Goal: Task Accomplishment & Management: Manage account settings

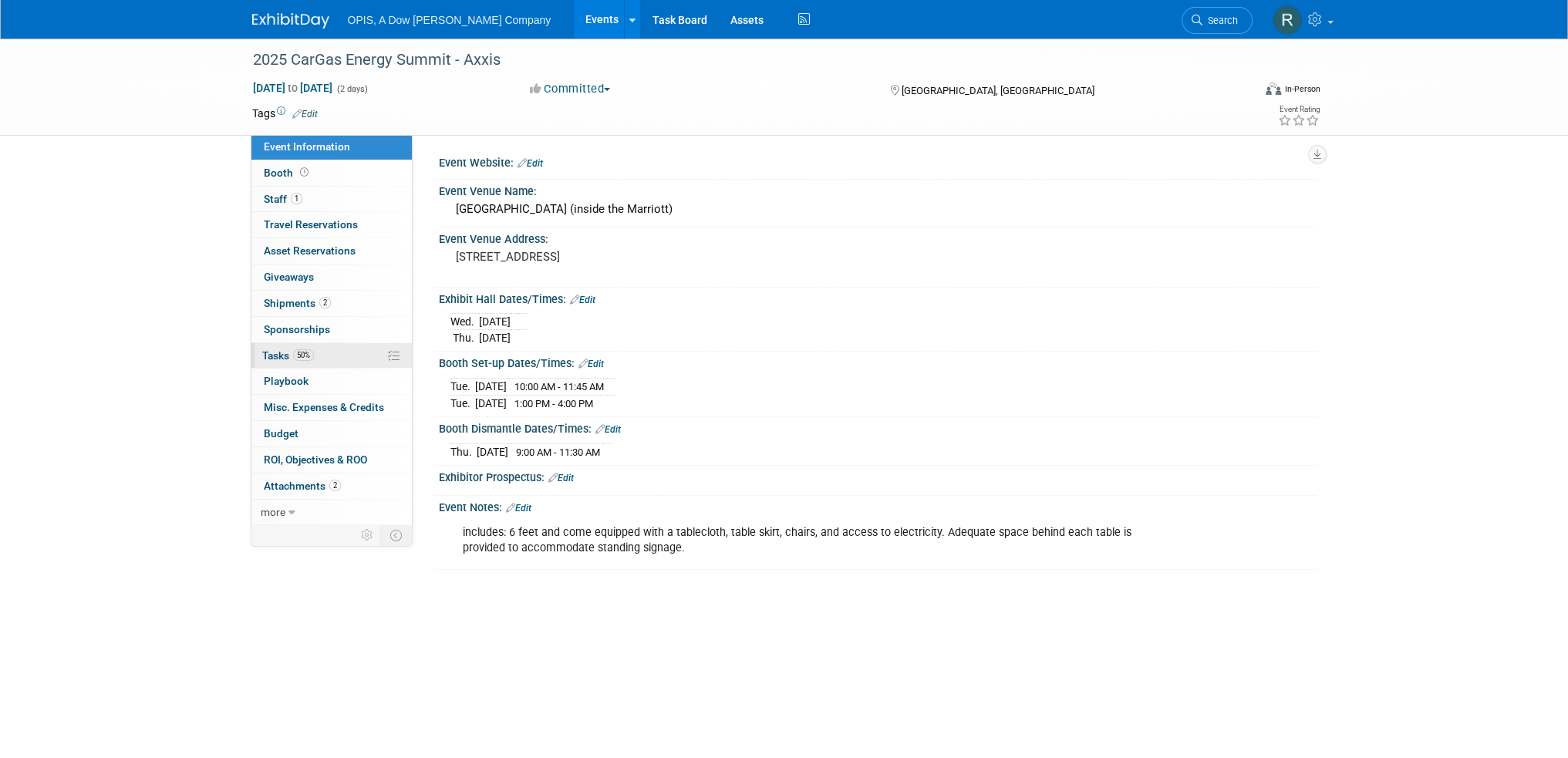
click at [270, 349] on span "Tasks 50%" at bounding box center [288, 355] width 51 height 12
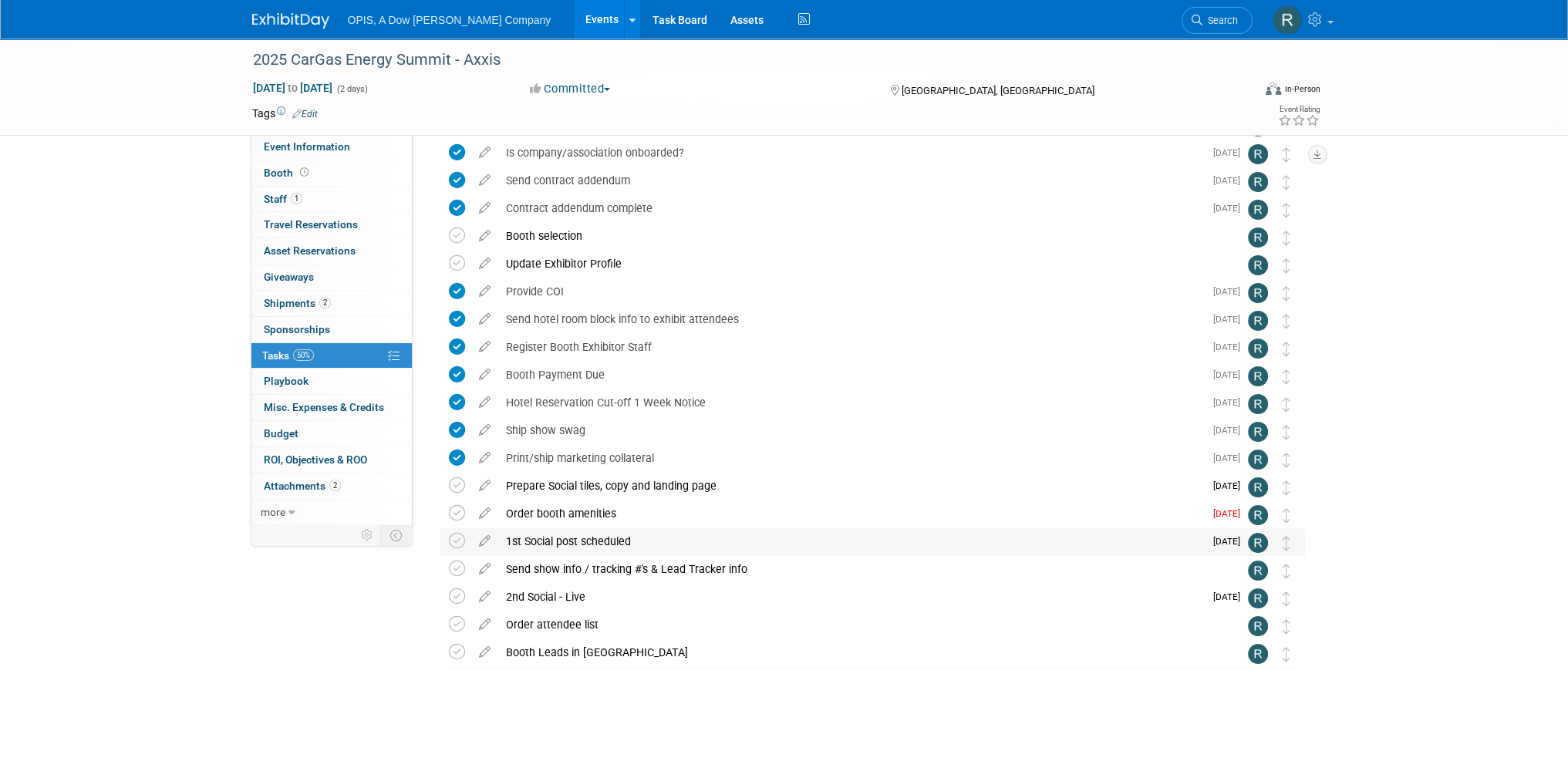
scroll to position [90, 0]
click at [486, 478] on icon at bounding box center [484, 479] width 27 height 19
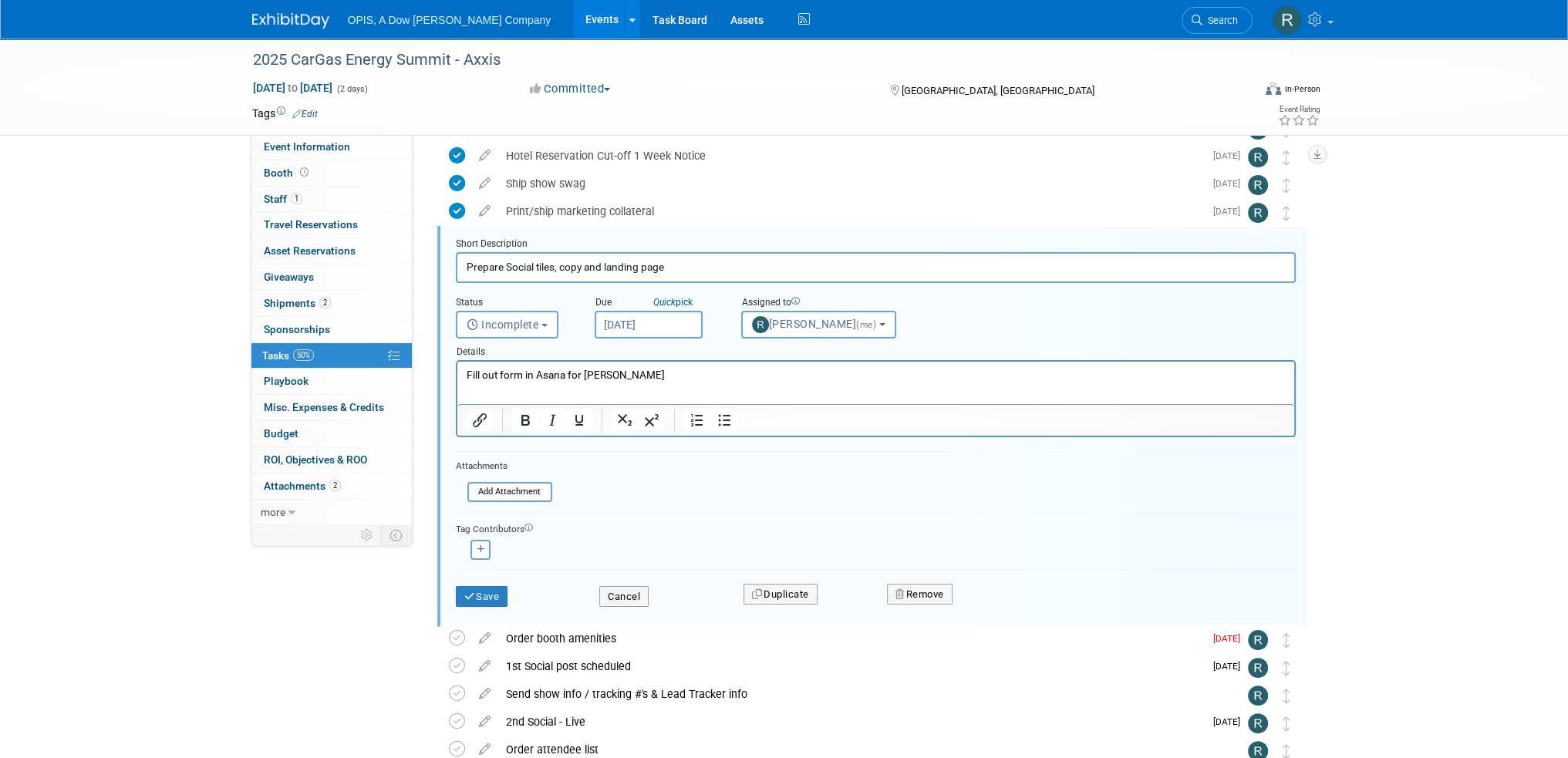
scroll to position [0, 0]
click at [491, 325] on span "Incomplete" at bounding box center [502, 324] width 72 height 12
click at [499, 383] on label "Completed" at bounding box center [505, 390] width 83 height 25
click at [458, 384] on input "Completed" at bounding box center [453, 389] width 10 height 10
select select "3"
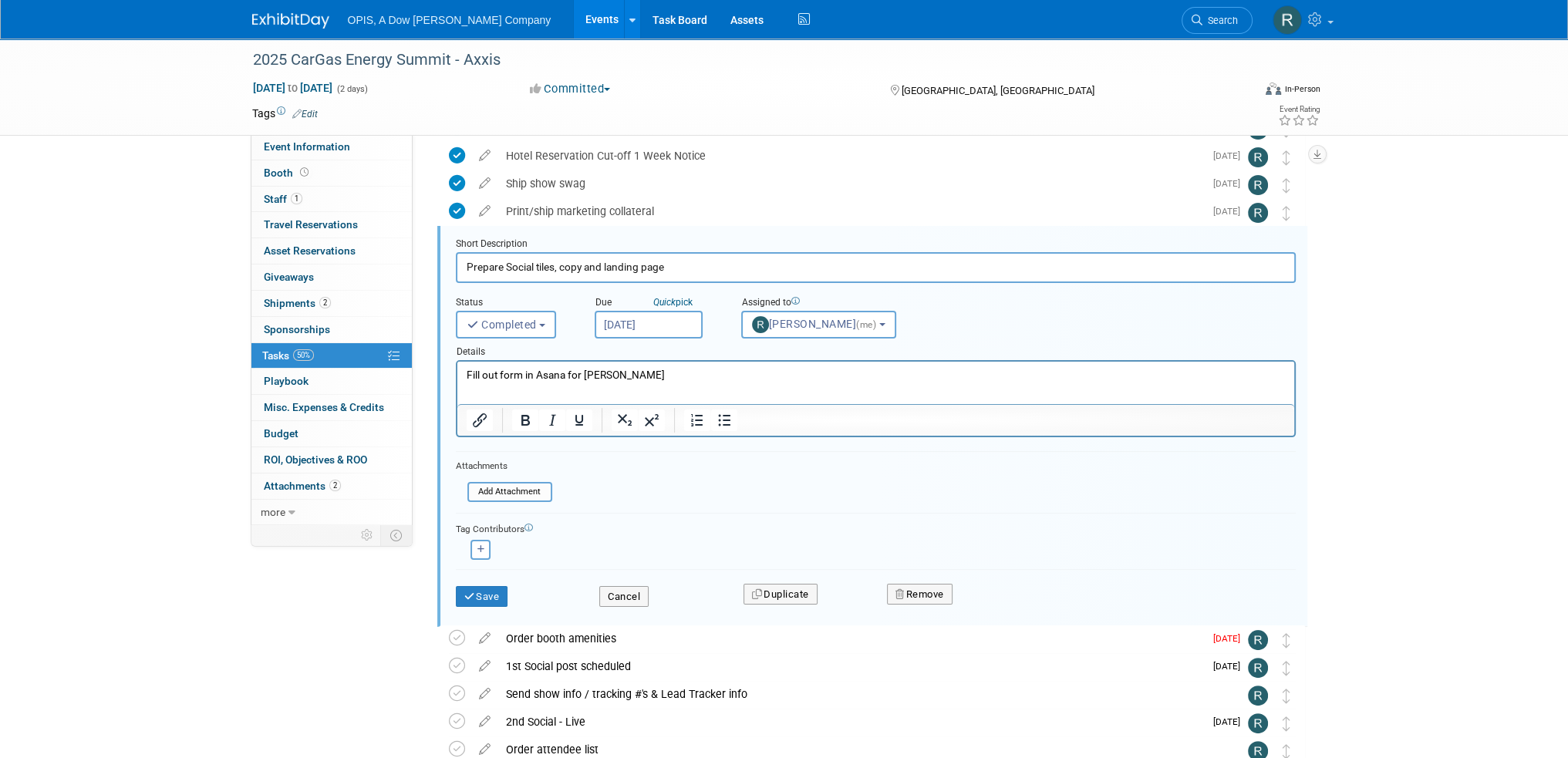
click at [628, 323] on input "[DATE]" at bounding box center [648, 324] width 108 height 27
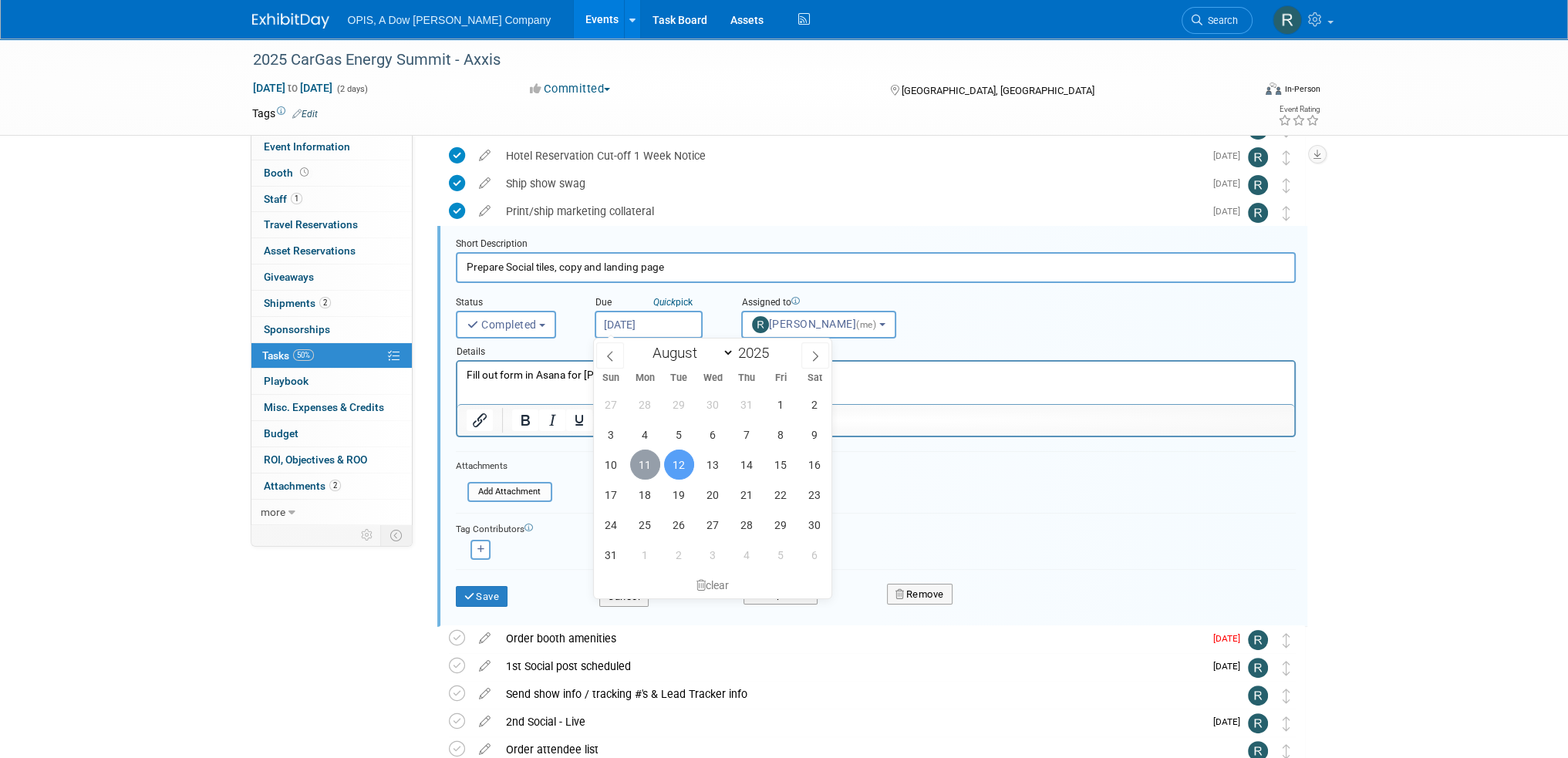
click at [642, 461] on span "11" at bounding box center [645, 464] width 30 height 30
type input "[DATE]"
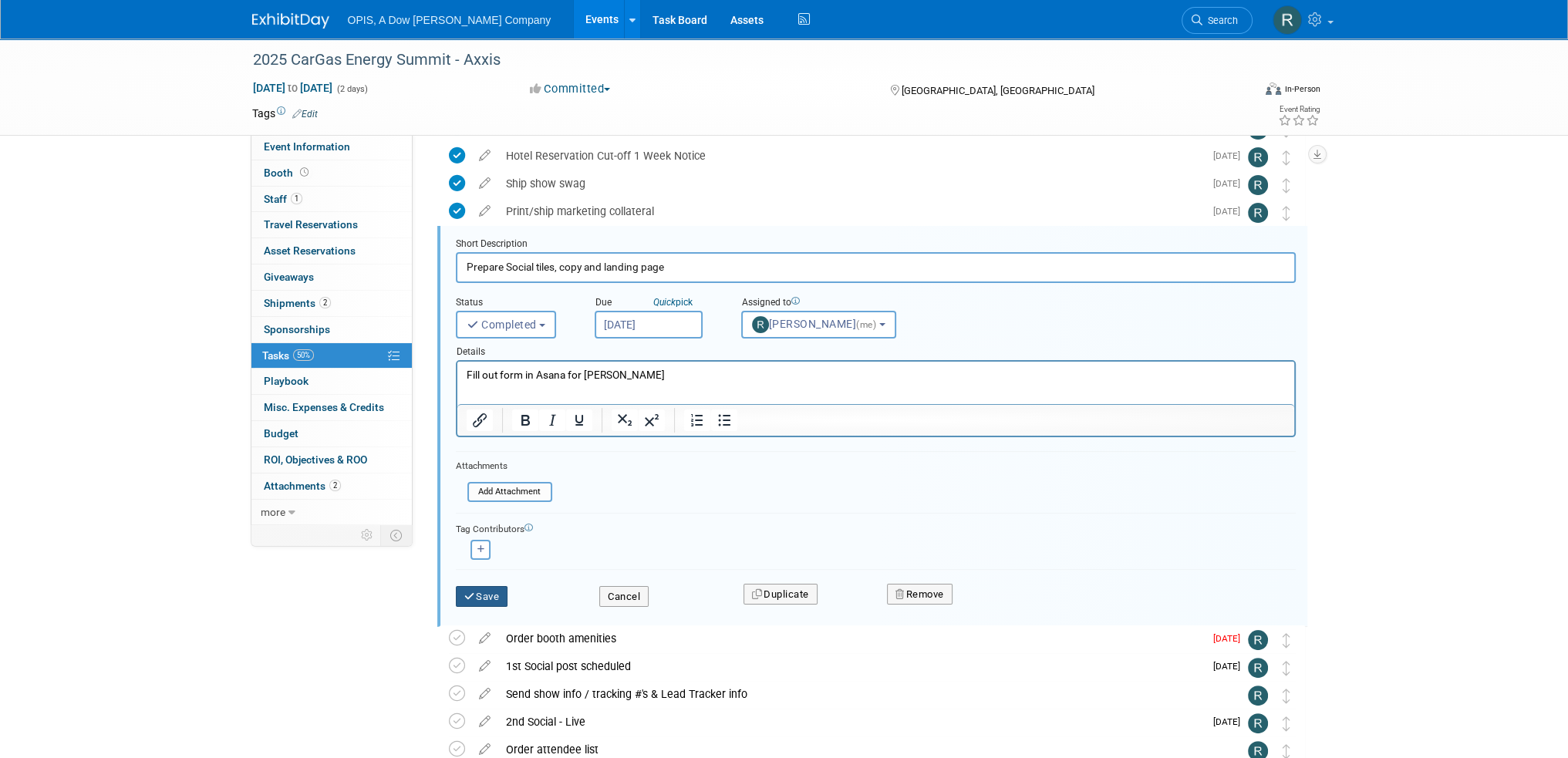
click at [475, 591] on button "Save" at bounding box center [481, 597] width 52 height 22
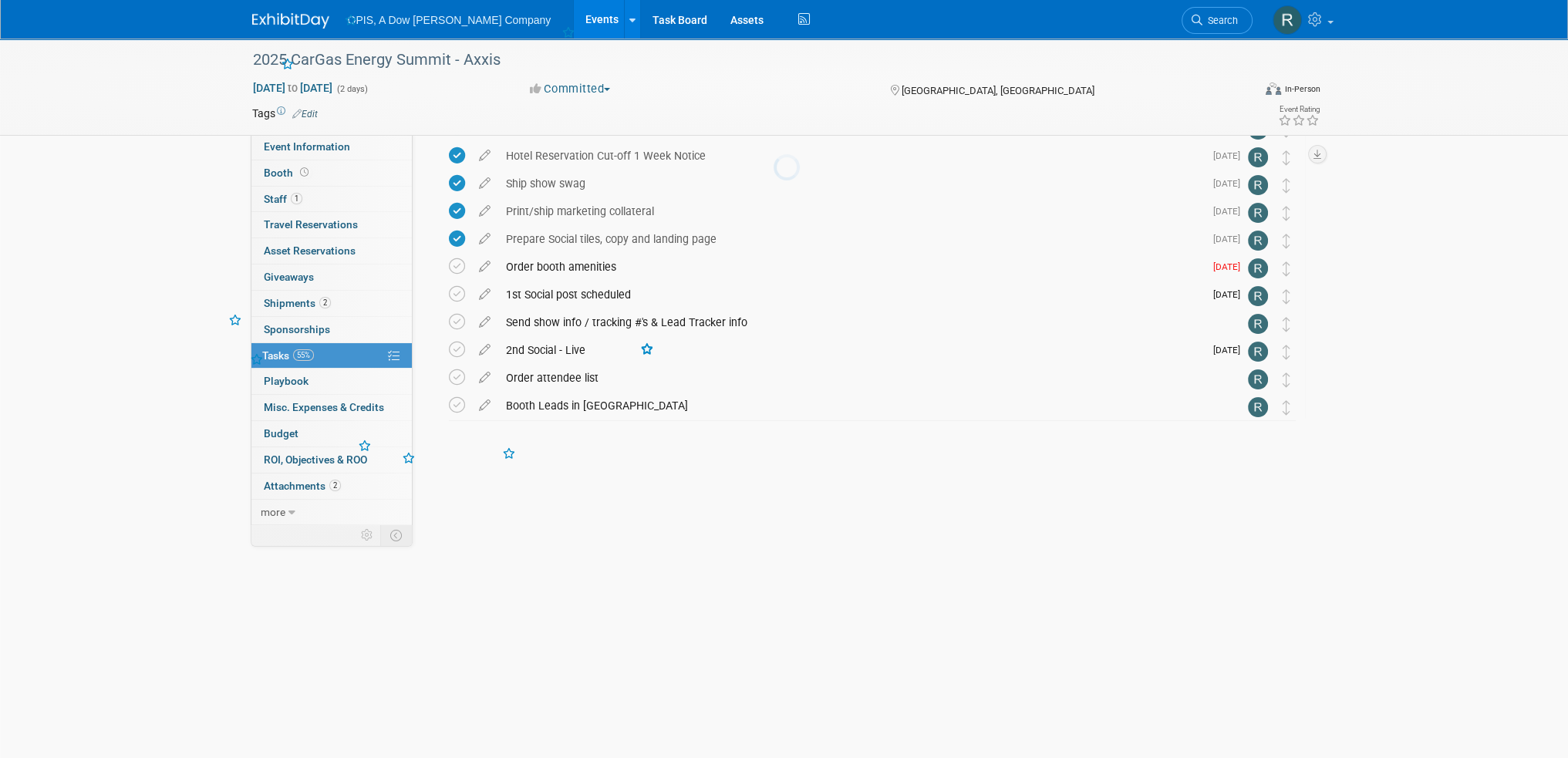
scroll to position [90, 0]
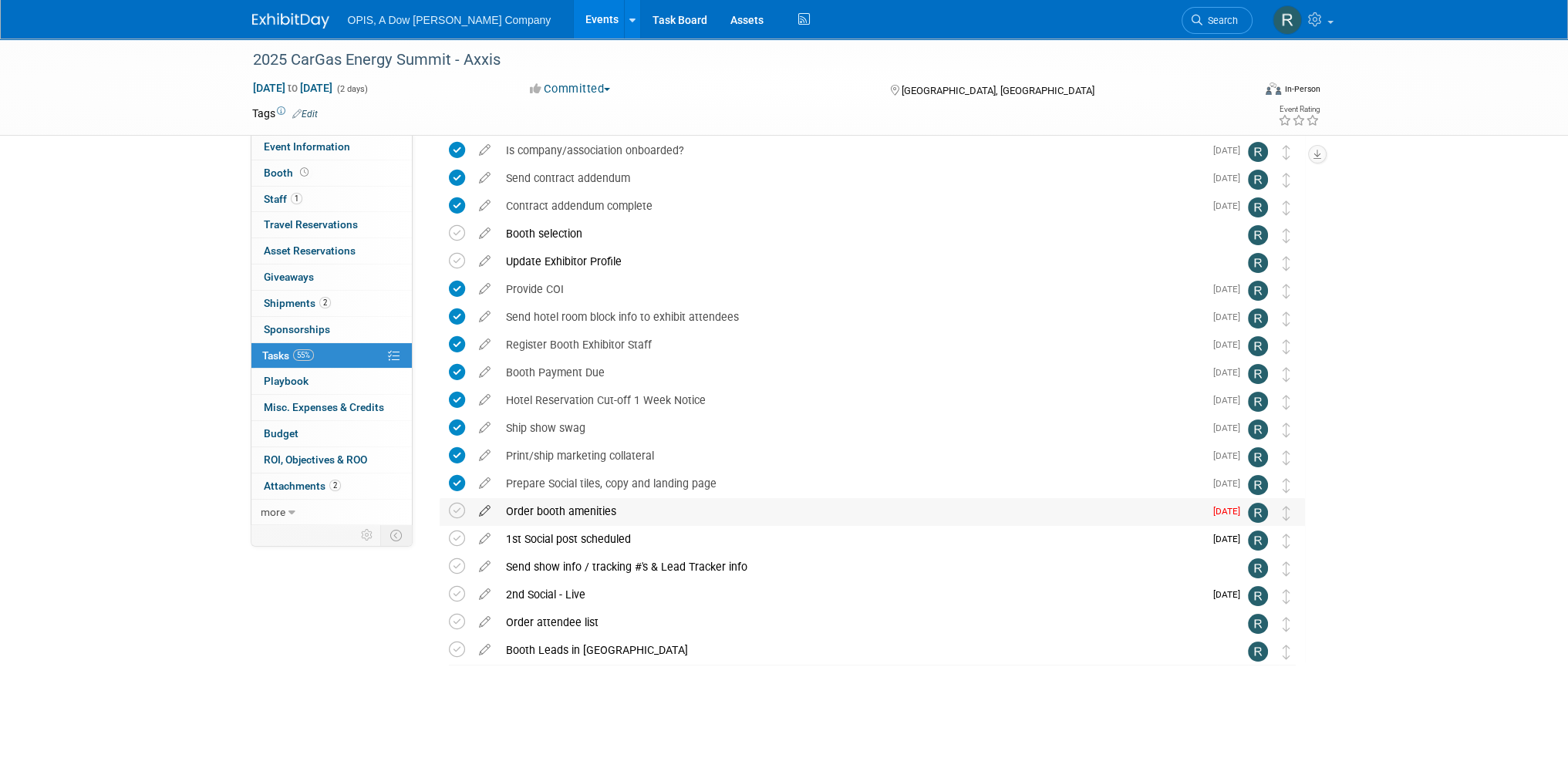
click at [485, 511] on icon at bounding box center [484, 507] width 27 height 19
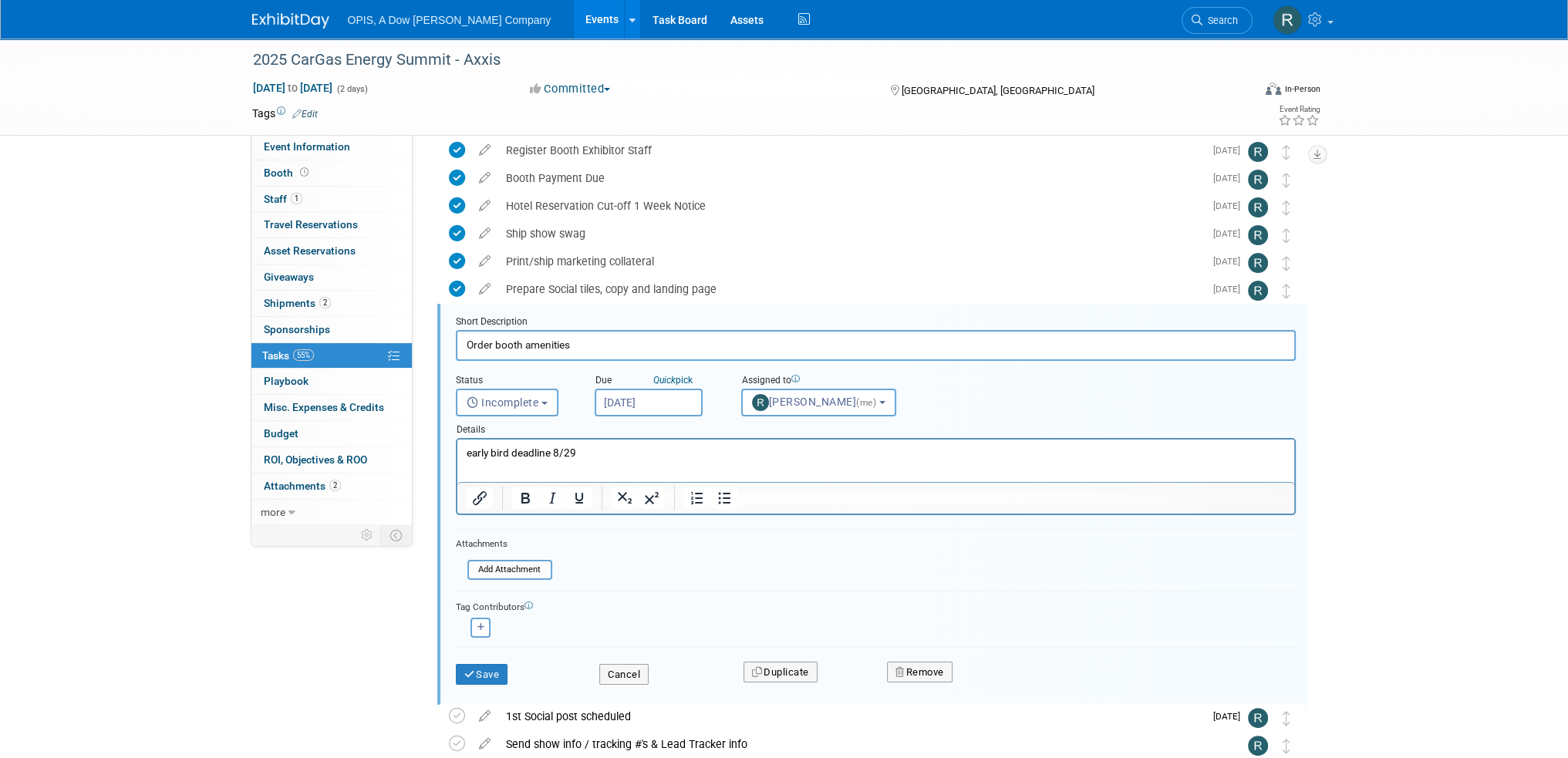
scroll to position [362, 0]
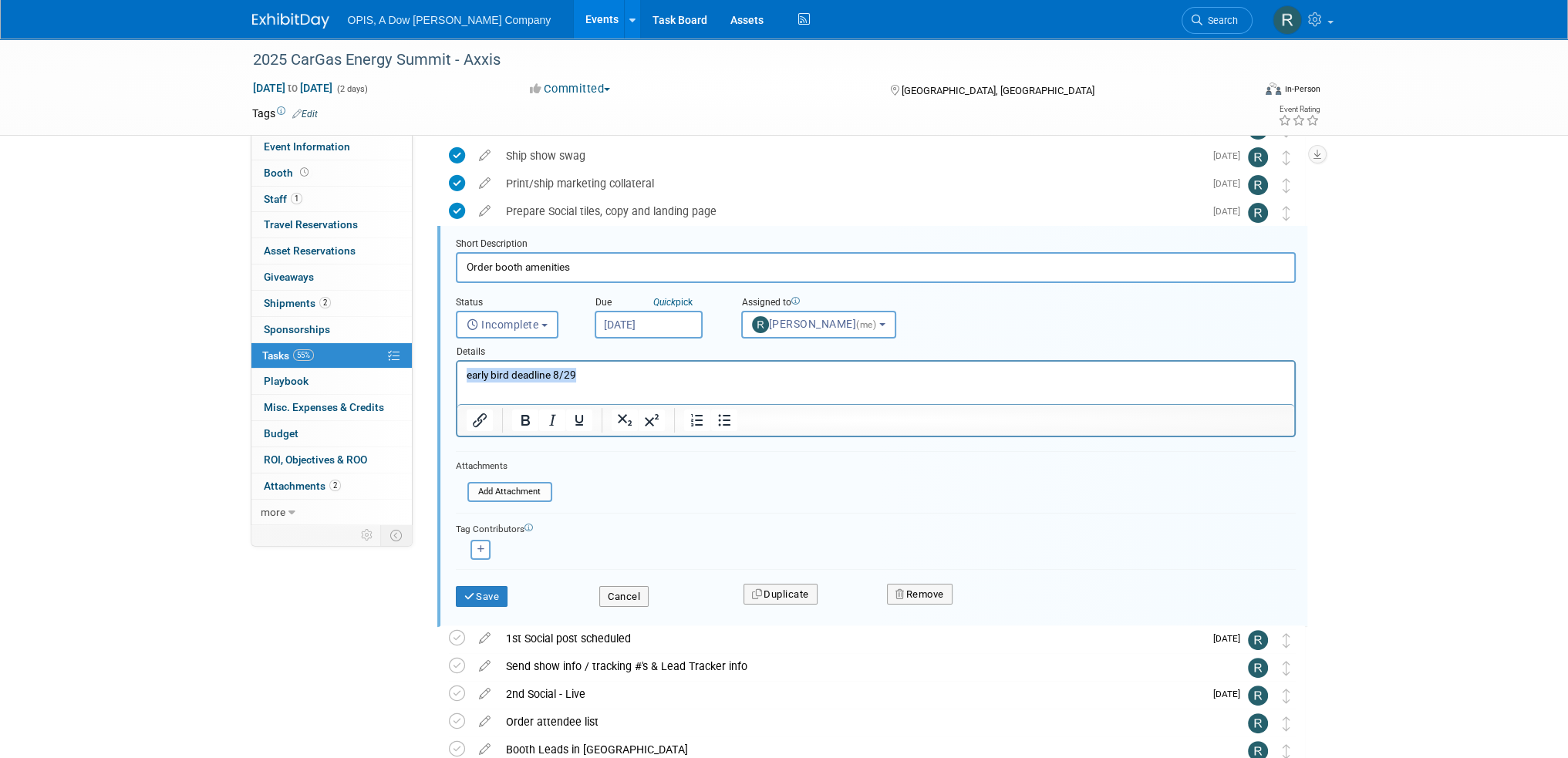
drag, startPoint x: 593, startPoint y: 369, endPoint x: 467, endPoint y: 370, distance: 126.0
click at [467, 370] on p "early bird deadline 8/29" at bounding box center [875, 375] width 819 height 15
click at [512, 325] on span "Incomplete" at bounding box center [502, 324] width 72 height 12
drag, startPoint x: 511, startPoint y: 387, endPoint x: 61, endPoint y: 20, distance: 580.7
click at [512, 387] on label "Completed" at bounding box center [505, 390] width 83 height 25
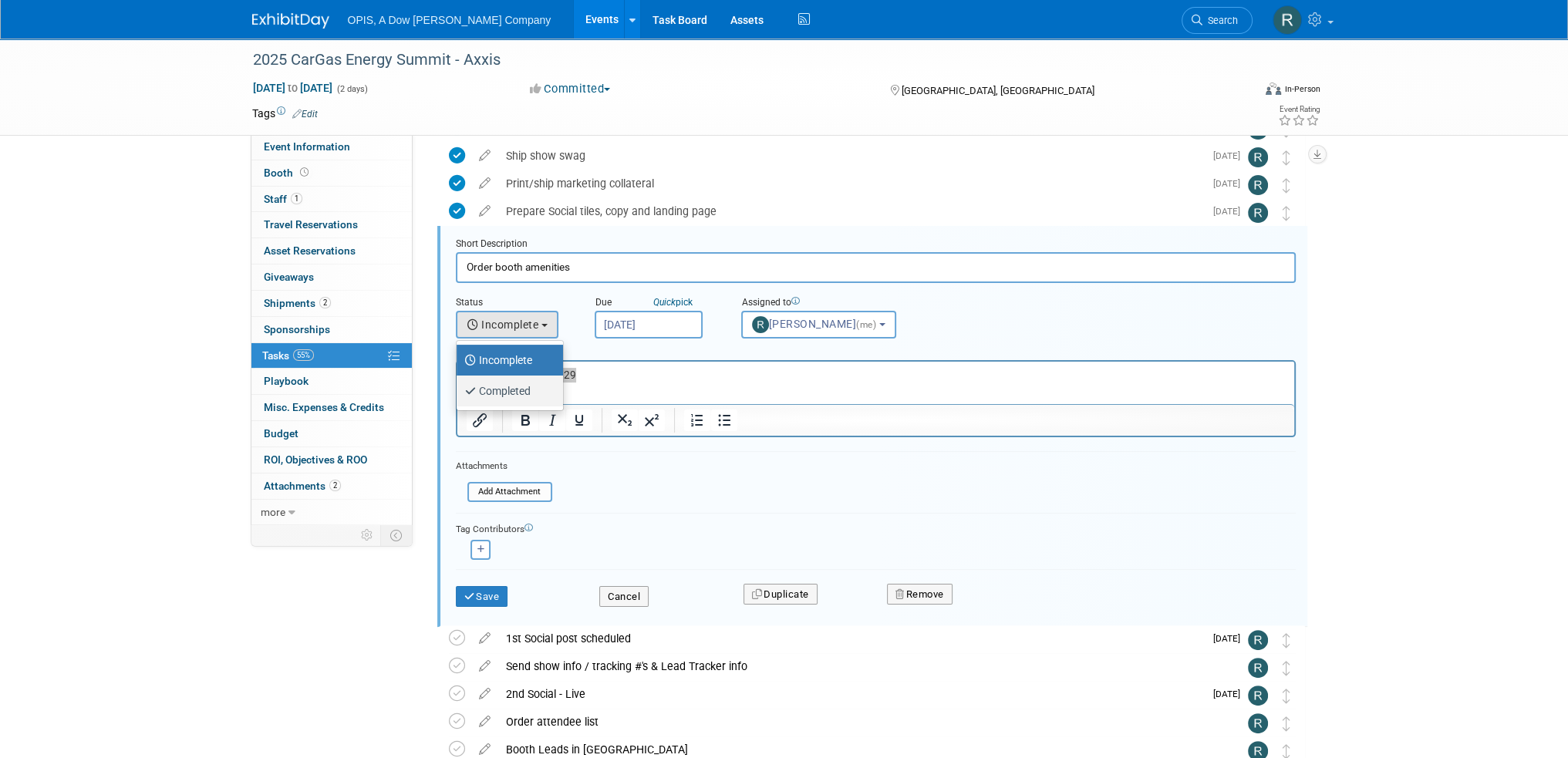
click at [458, 387] on input "Completed" at bounding box center [453, 389] width 10 height 10
select select "3"
click at [619, 320] on input "[DATE]" at bounding box center [648, 324] width 108 height 27
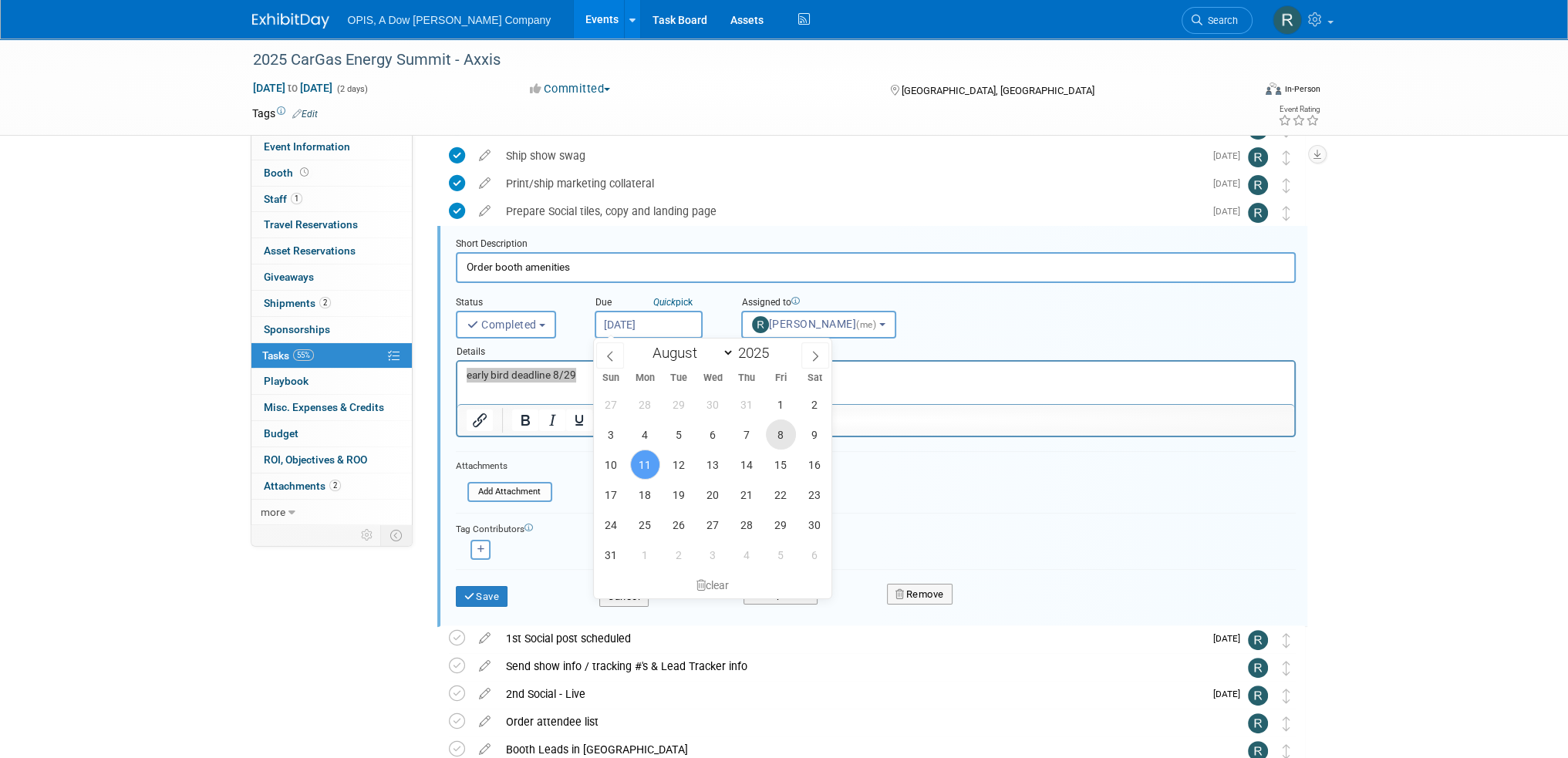
click at [779, 438] on span "8" at bounding box center [780, 434] width 30 height 30
type input "[DATE]"
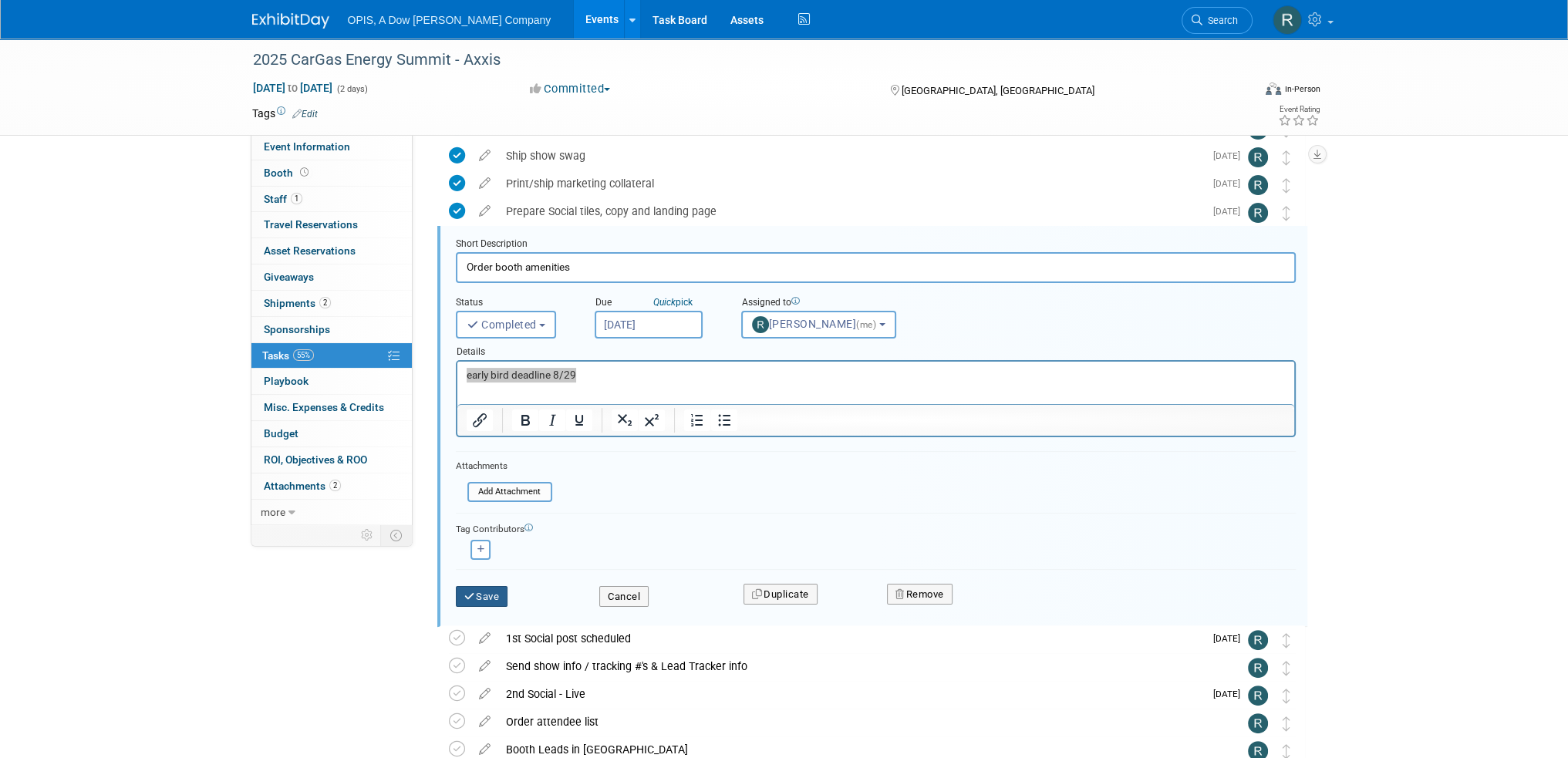
click at [481, 589] on button "Save" at bounding box center [481, 597] width 52 height 22
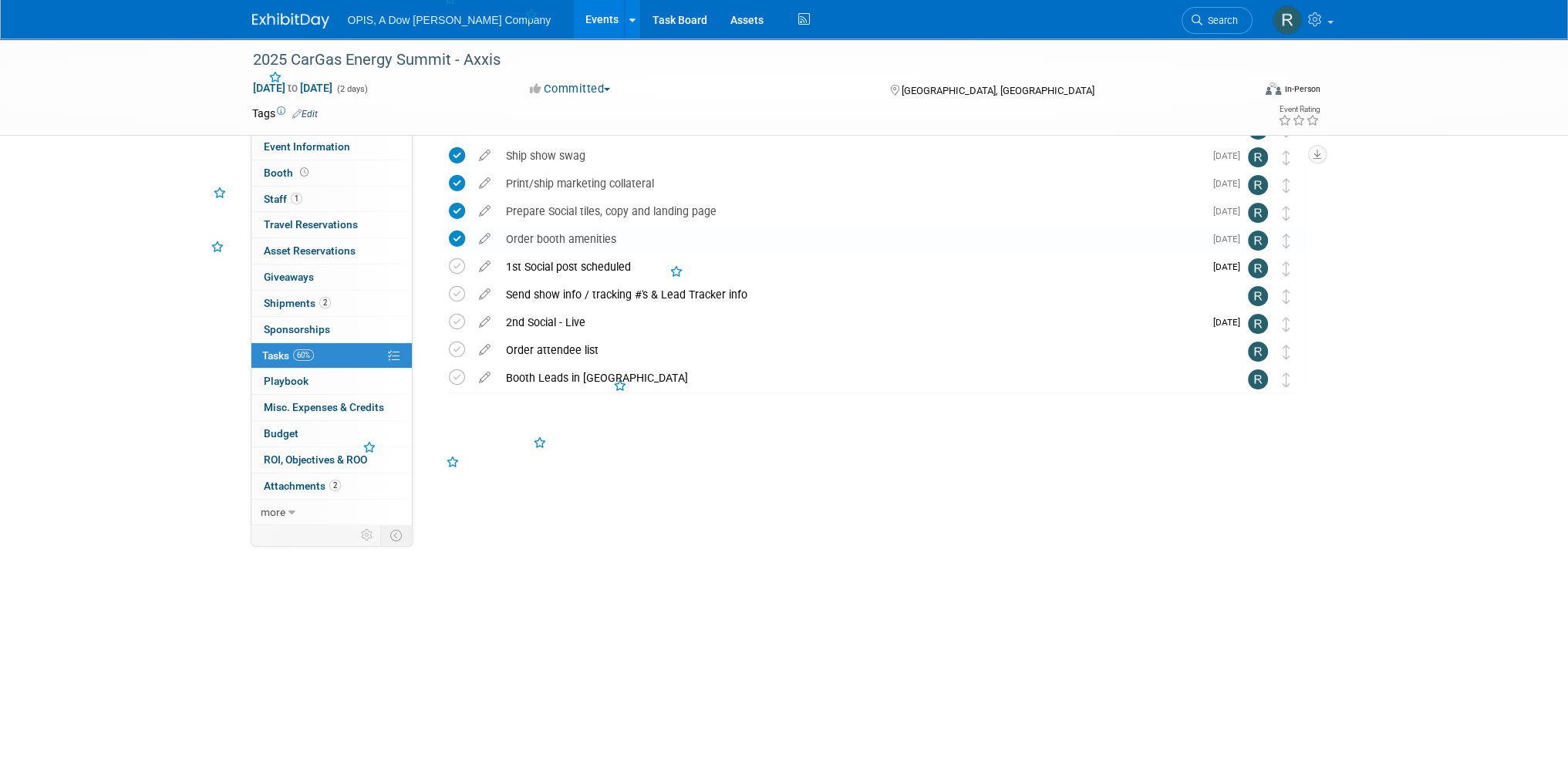
scroll to position [90, 0]
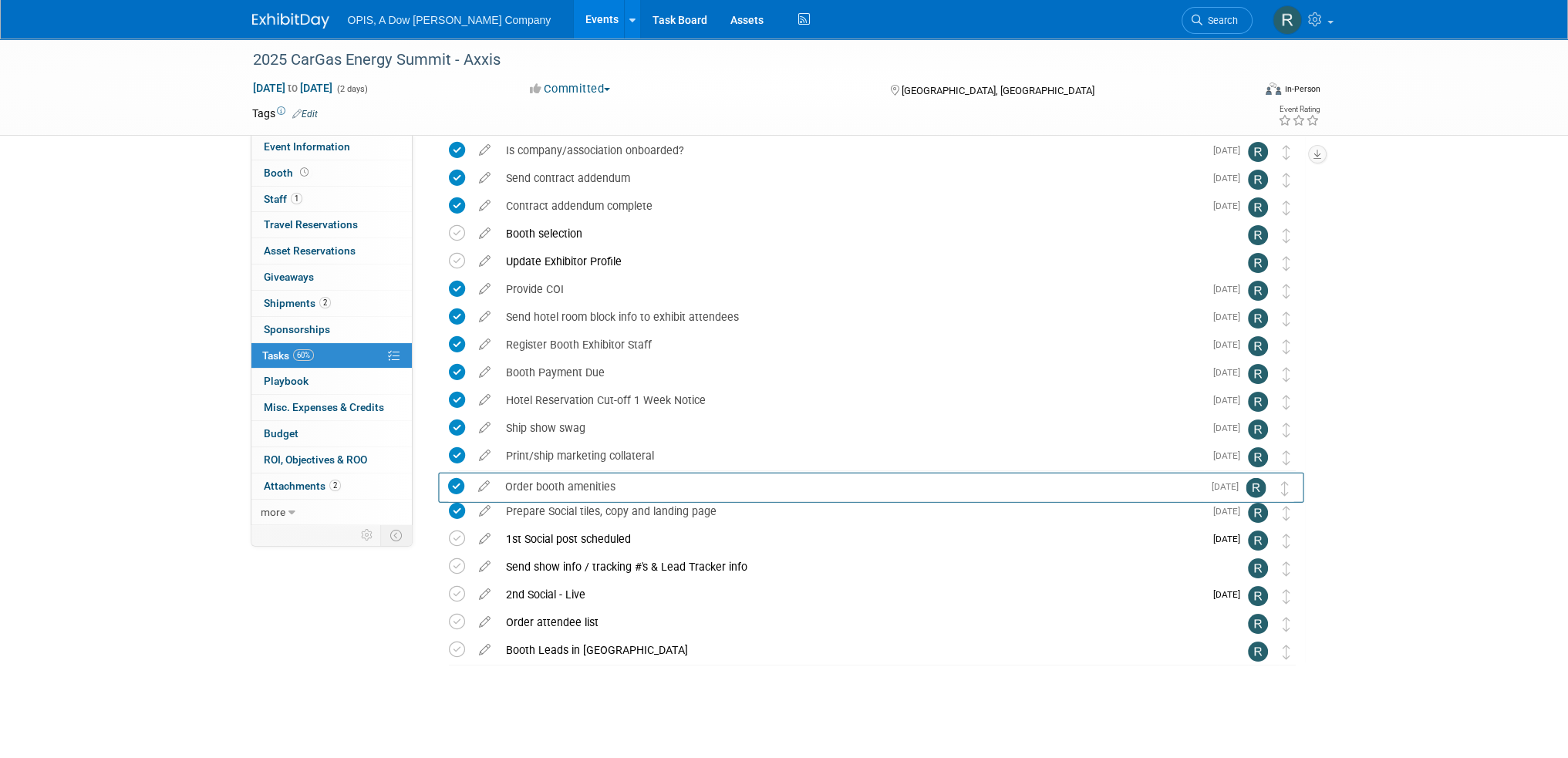
drag, startPoint x: 1292, startPoint y: 513, endPoint x: 1291, endPoint y: 487, distance: 26.0
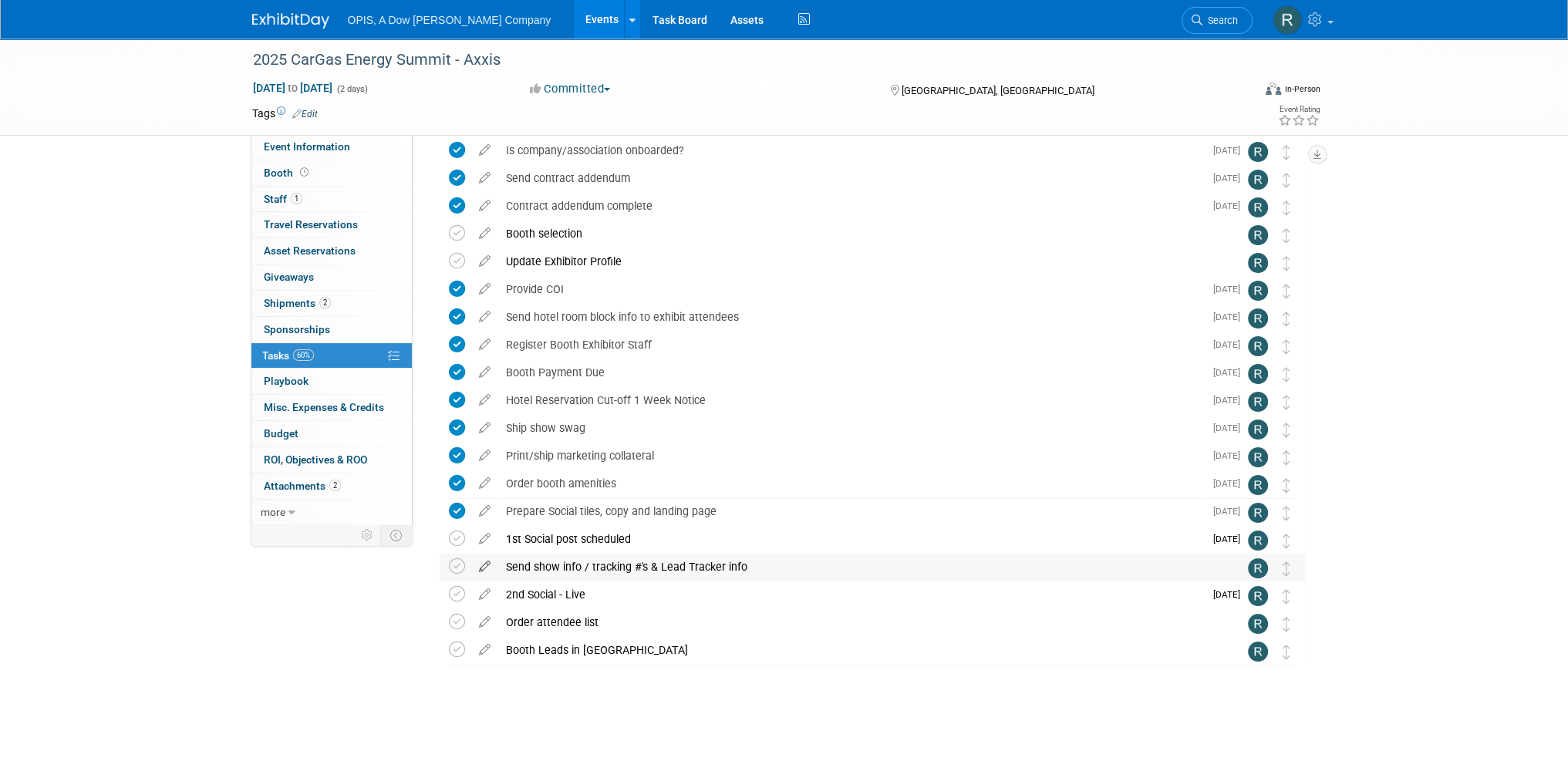
click at [482, 568] on icon at bounding box center [484, 563] width 27 height 19
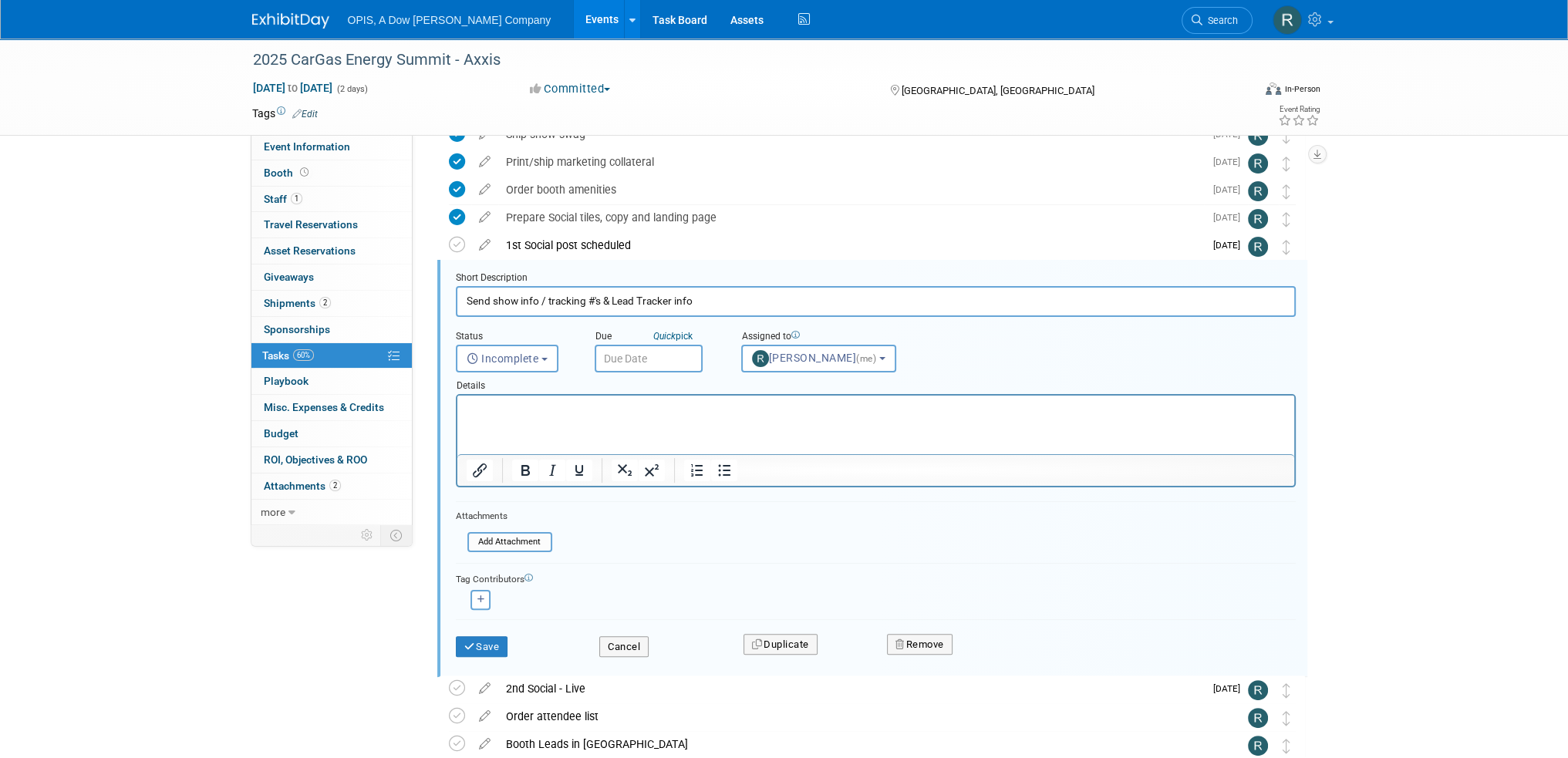
scroll to position [418, 0]
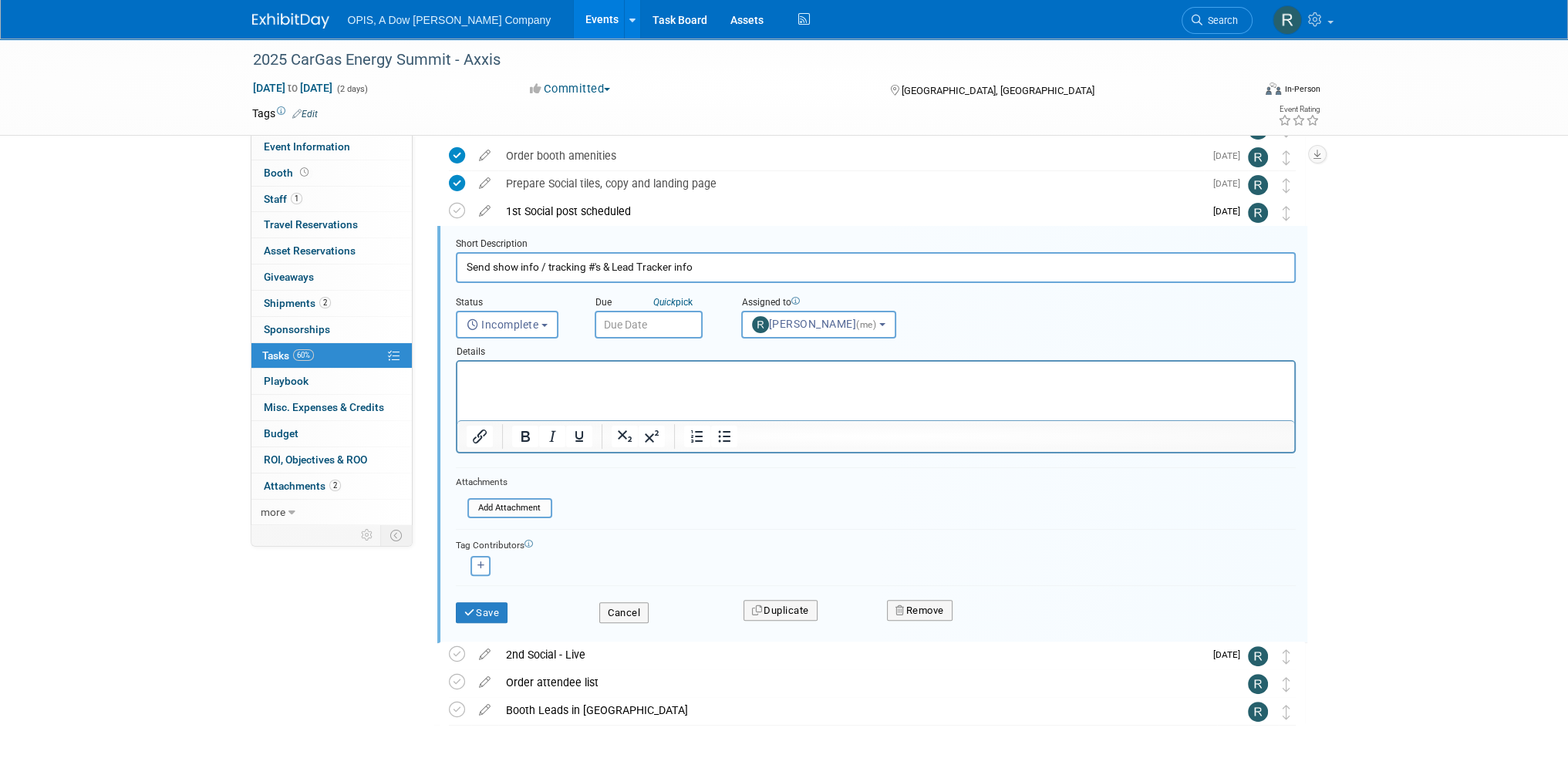
click at [681, 320] on input "text" at bounding box center [648, 324] width 108 height 27
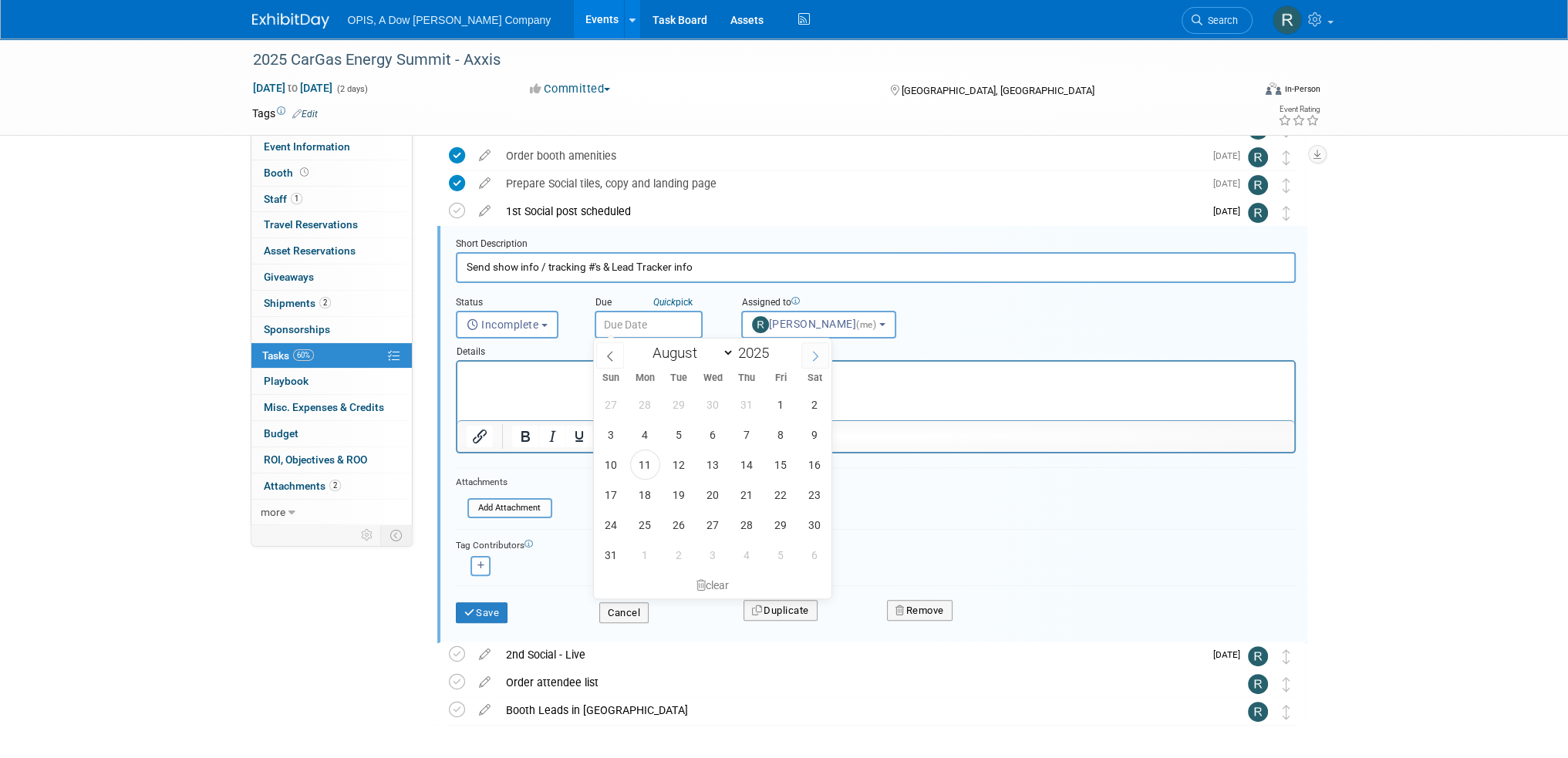
click at [817, 356] on icon at bounding box center [815, 356] width 6 height 10
select select "8"
click at [681, 433] on span "9" at bounding box center [679, 434] width 30 height 30
type input "[DATE]"
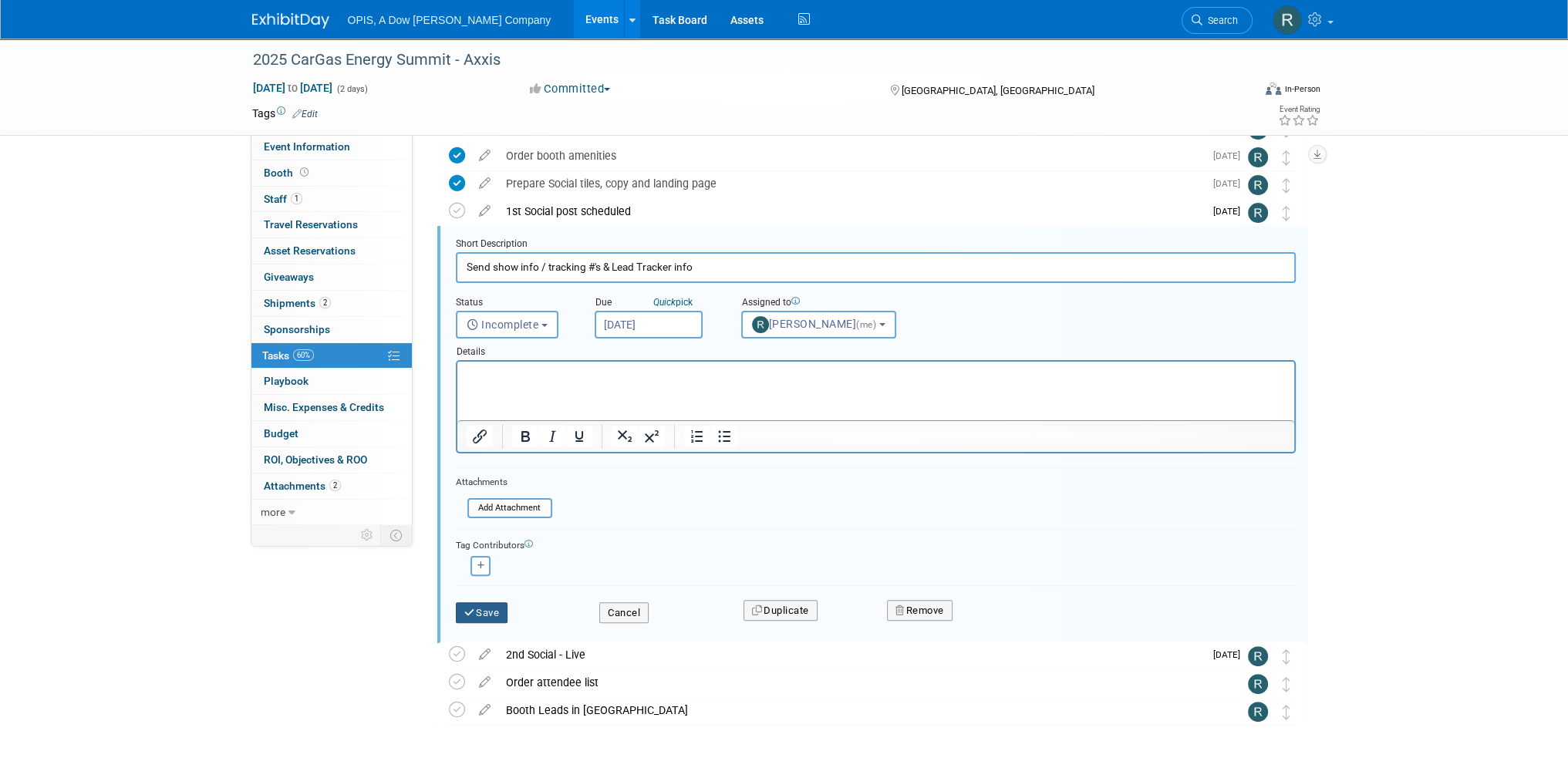
click at [487, 603] on button "Save" at bounding box center [481, 613] width 52 height 22
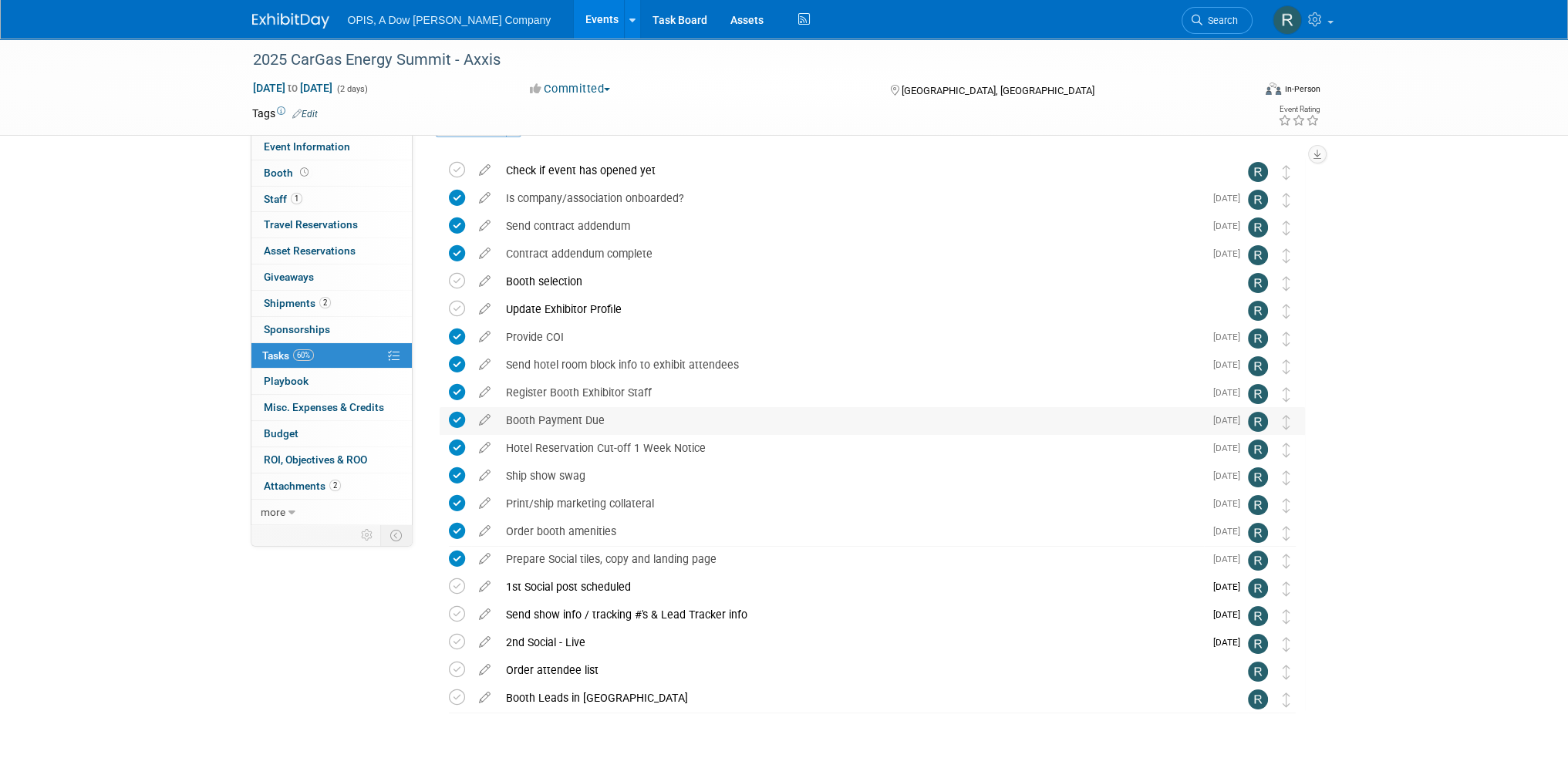
scroll to position [0, 0]
